Goal: Book appointment/travel/reservation

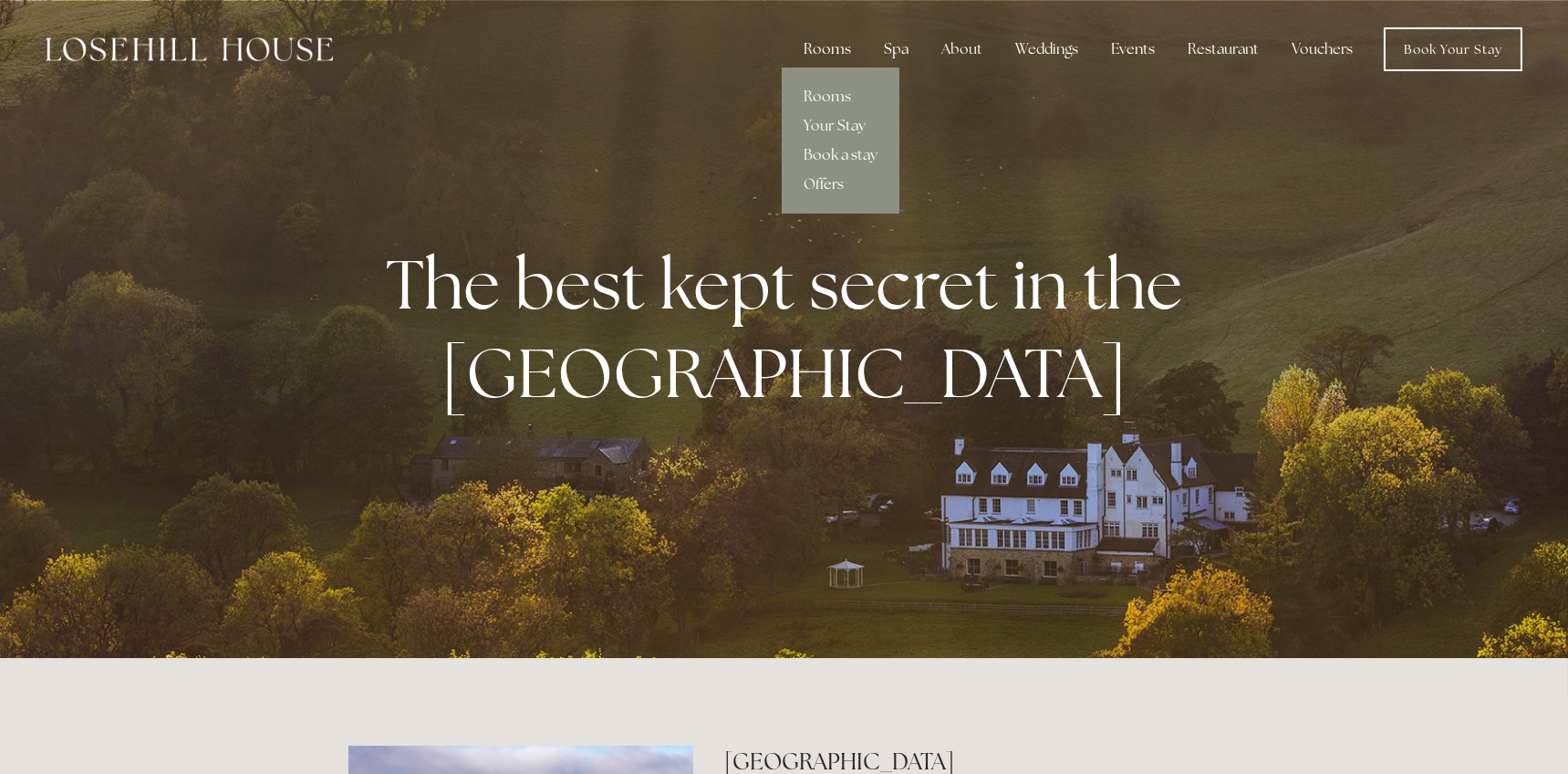
click at [820, 52] on div "Rooms" at bounding box center [827, 49] width 76 height 36
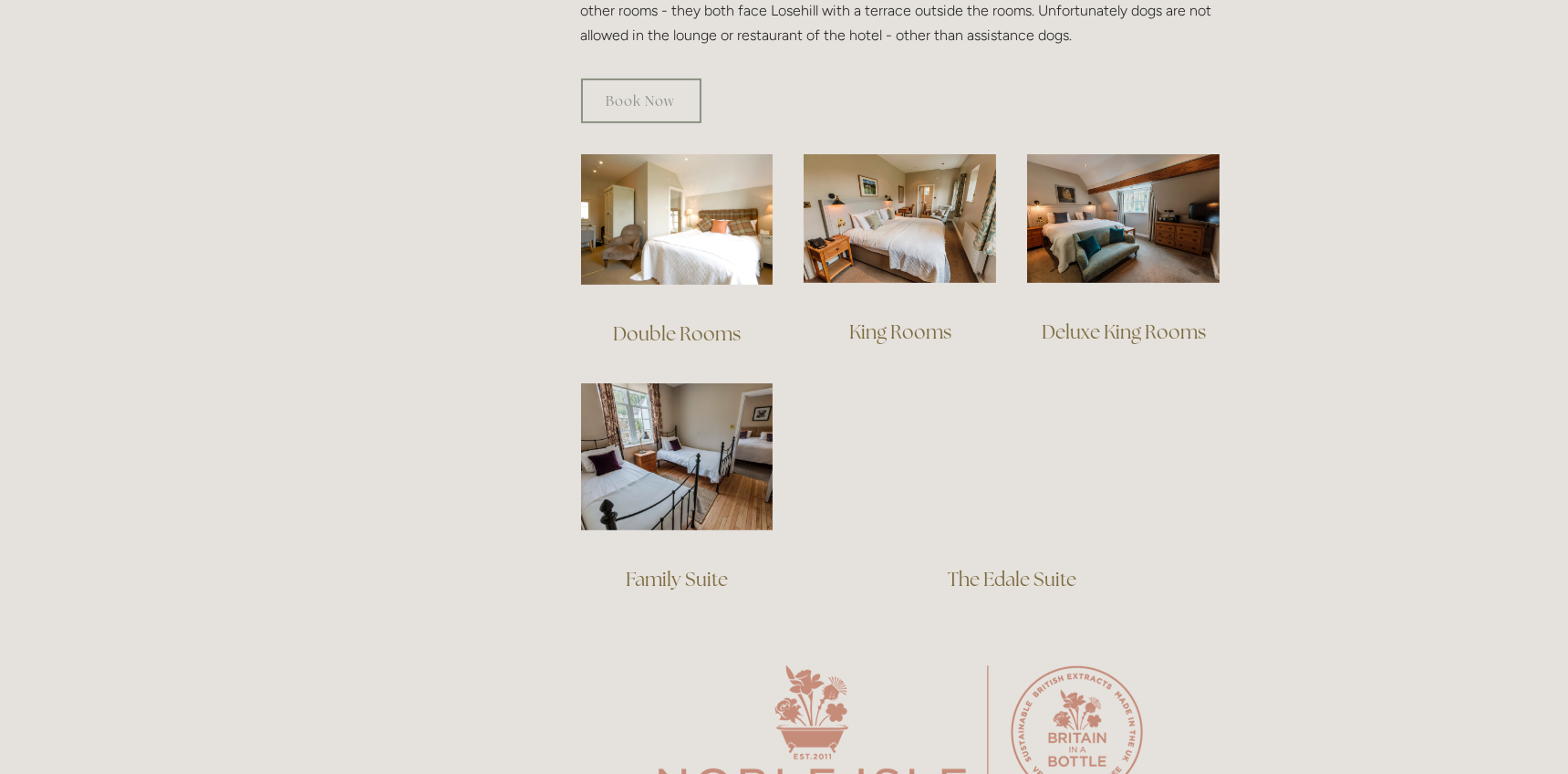
scroll to position [1168, 0]
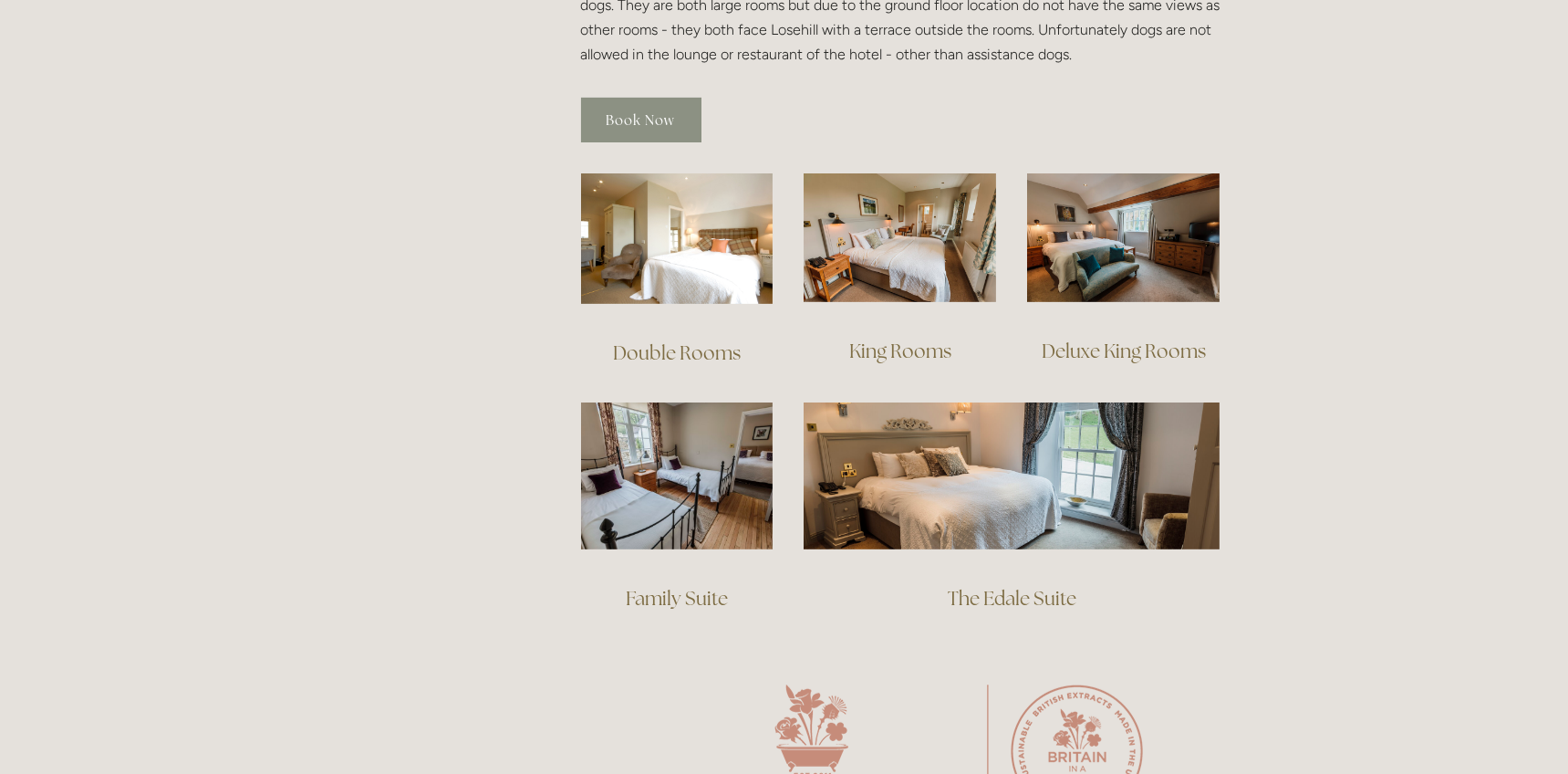
click at [626, 97] on link "Book Now" at bounding box center [641, 119] width 120 height 45
